Goal: Obtain resource: Obtain resource

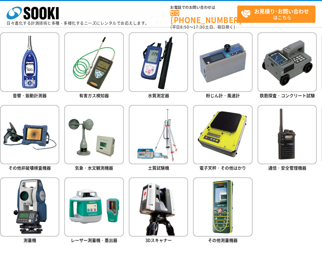
scroll to position [294, 0]
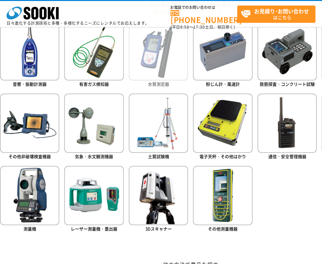
click at [146, 54] on img at bounding box center [158, 50] width 59 height 59
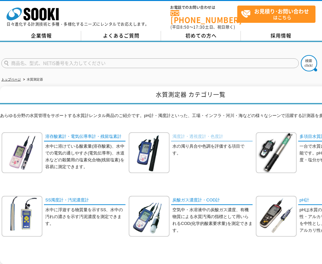
click at [214, 135] on link "濁度計・透視度計・色度計" at bounding box center [212, 136] width 82 height 9
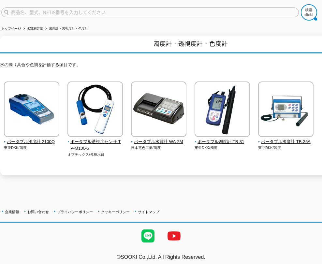
scroll to position [18, 0]
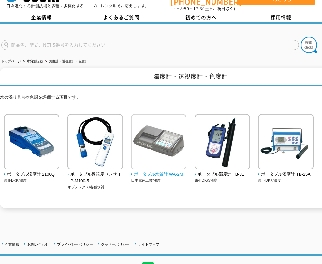
click at [173, 171] on span "ポータブル水質計 WA-2M" at bounding box center [159, 174] width 56 height 7
